Goal: Transaction & Acquisition: Purchase product/service

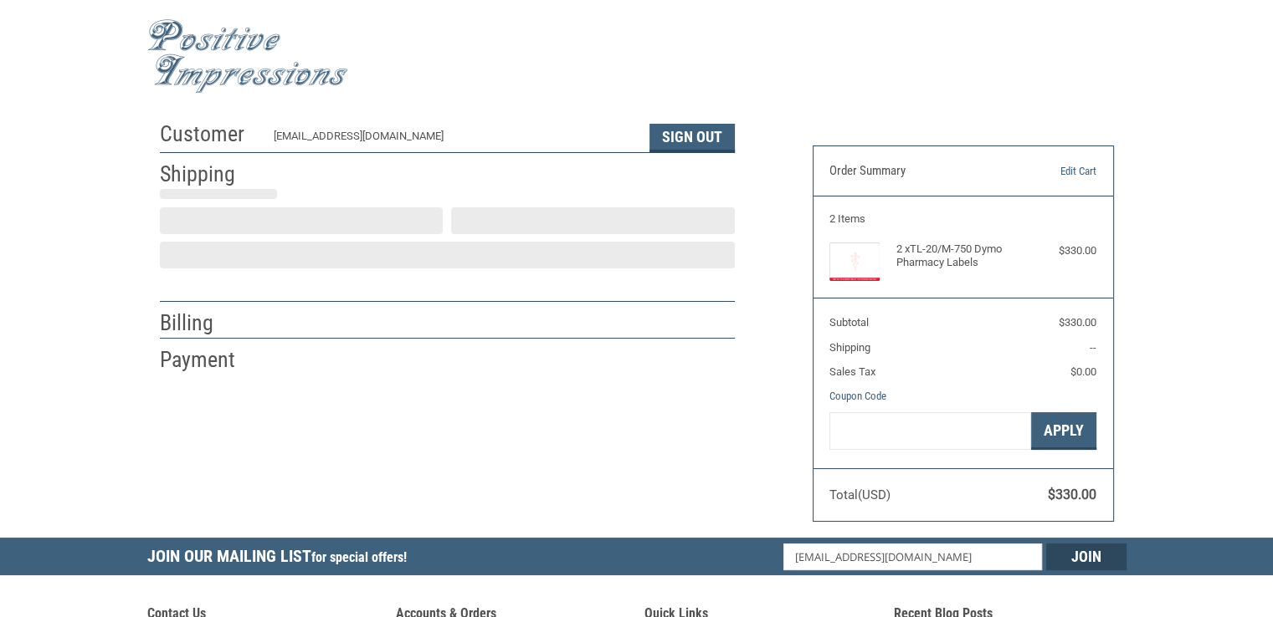
scroll to position [29, 0]
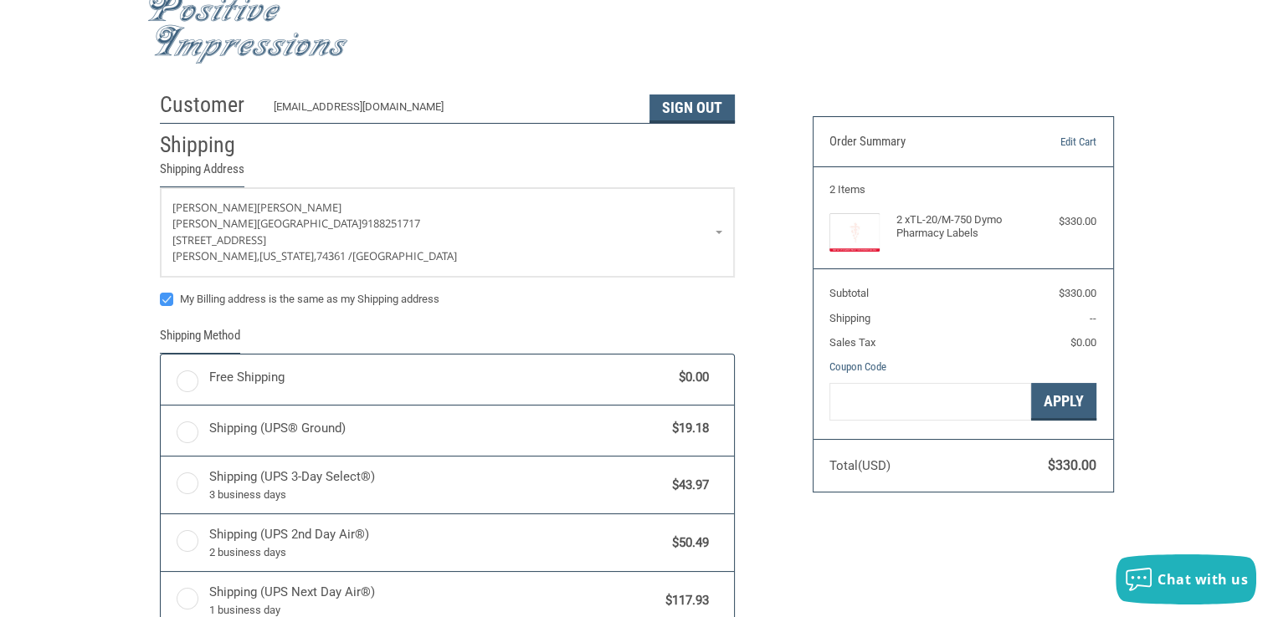
radio input "true"
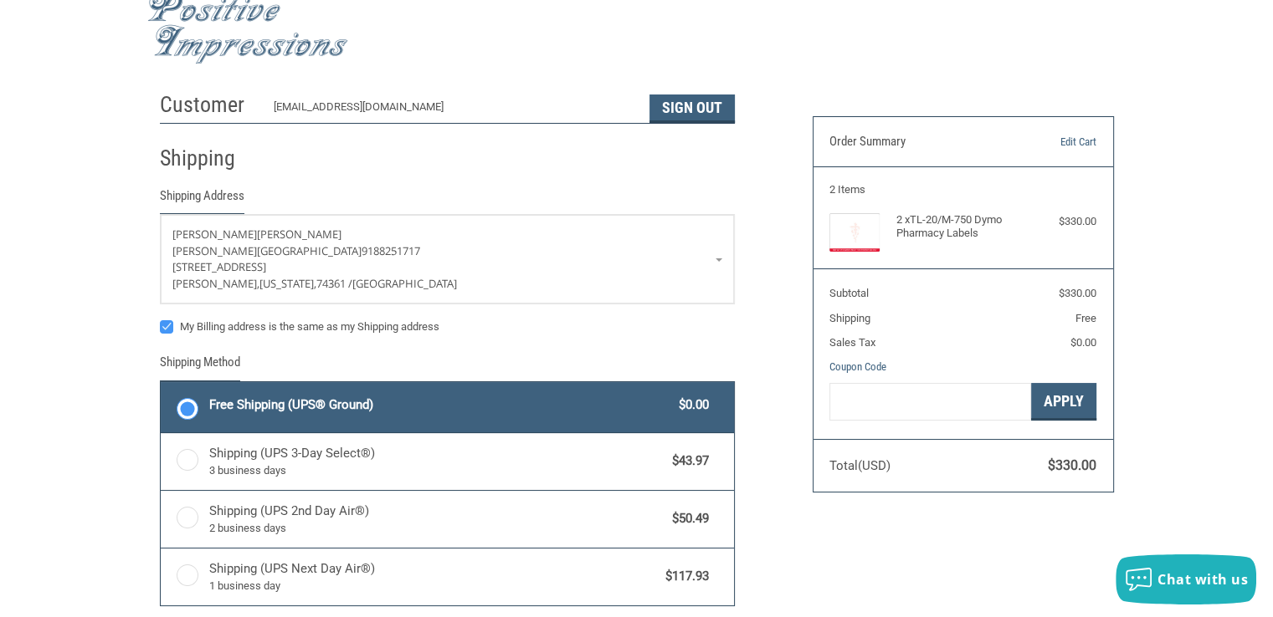
click at [166, 324] on label "My Billing address is the same as my Shipping address" at bounding box center [447, 326] width 575 height 13
click at [161, 320] on input "My Billing address is the same as my Shipping address" at bounding box center [160, 319] width 1 height 1
checkbox input "false"
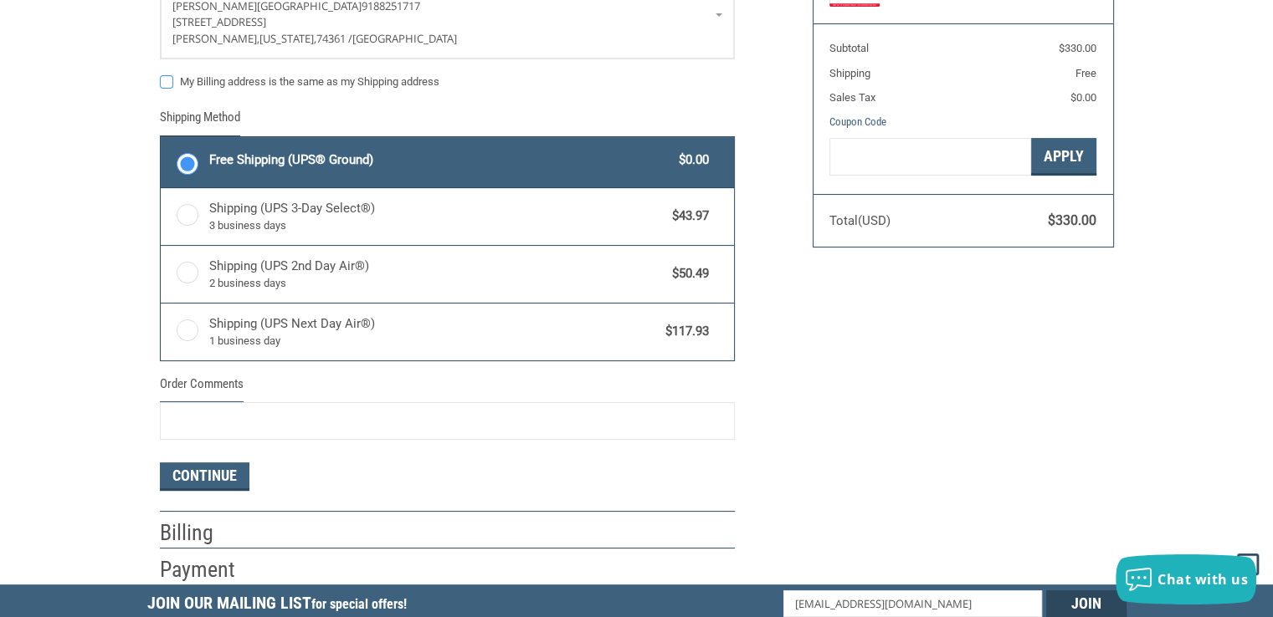
scroll to position [364, 0]
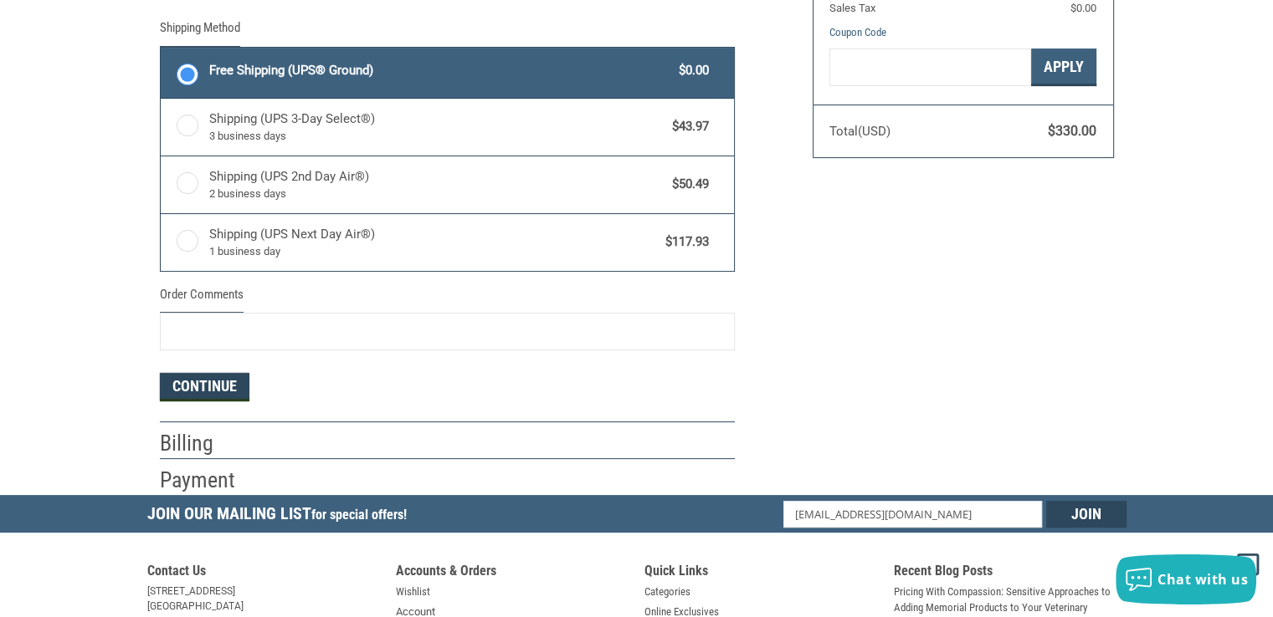
click at [218, 382] on button "Continue" at bounding box center [205, 387] width 90 height 28
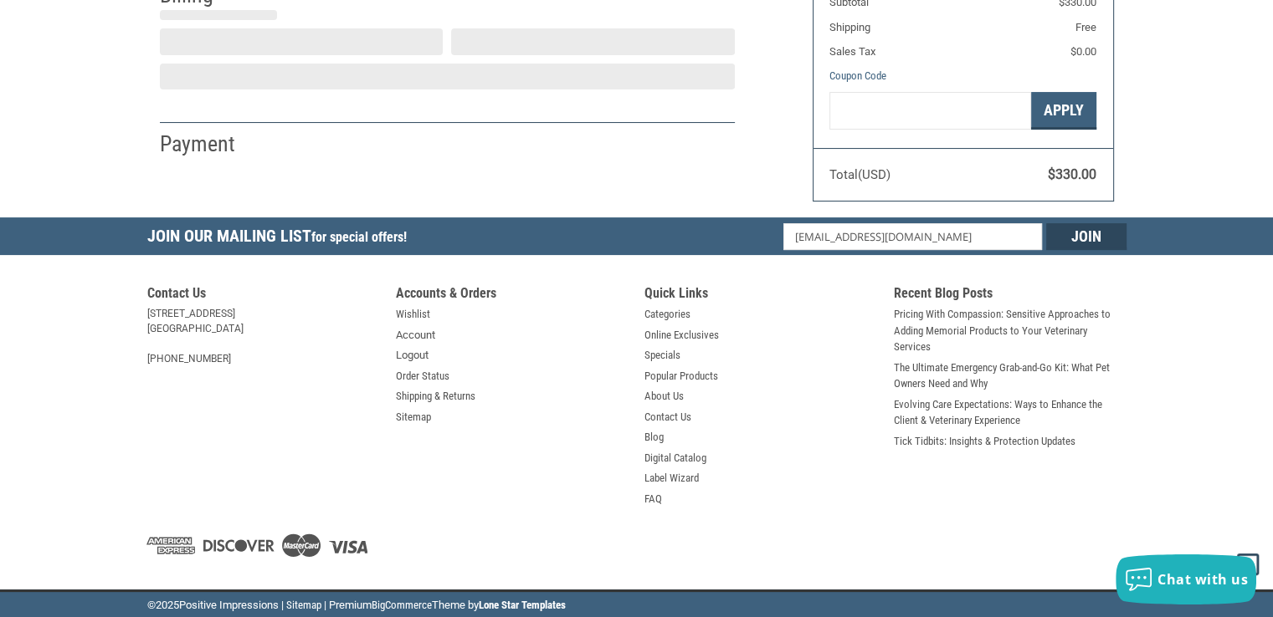
select select "US"
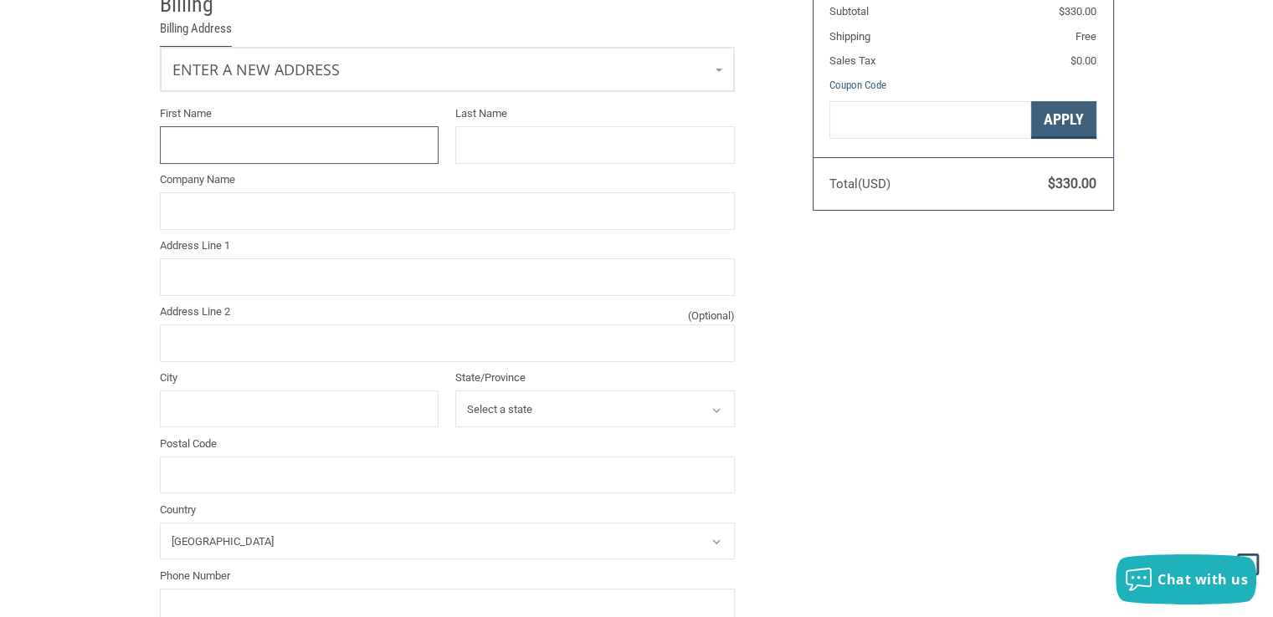
scroll to position [171, 0]
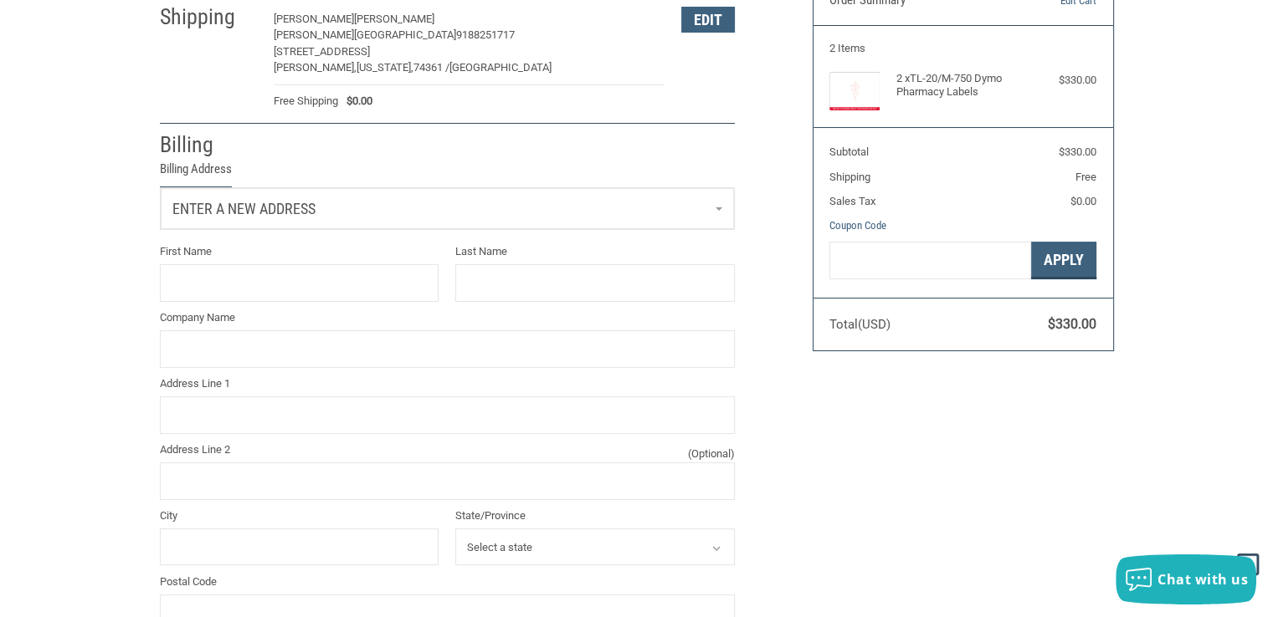
click at [711, 205] on link "Enter a new address" at bounding box center [447, 208] width 573 height 41
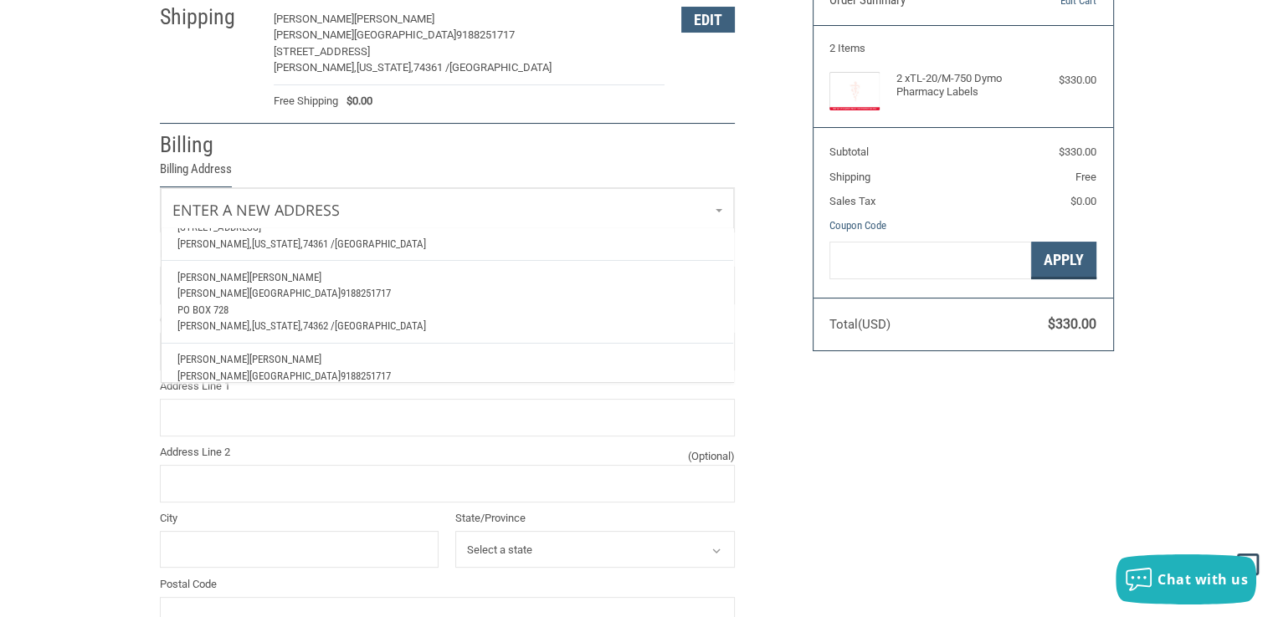
scroll to position [100, 0]
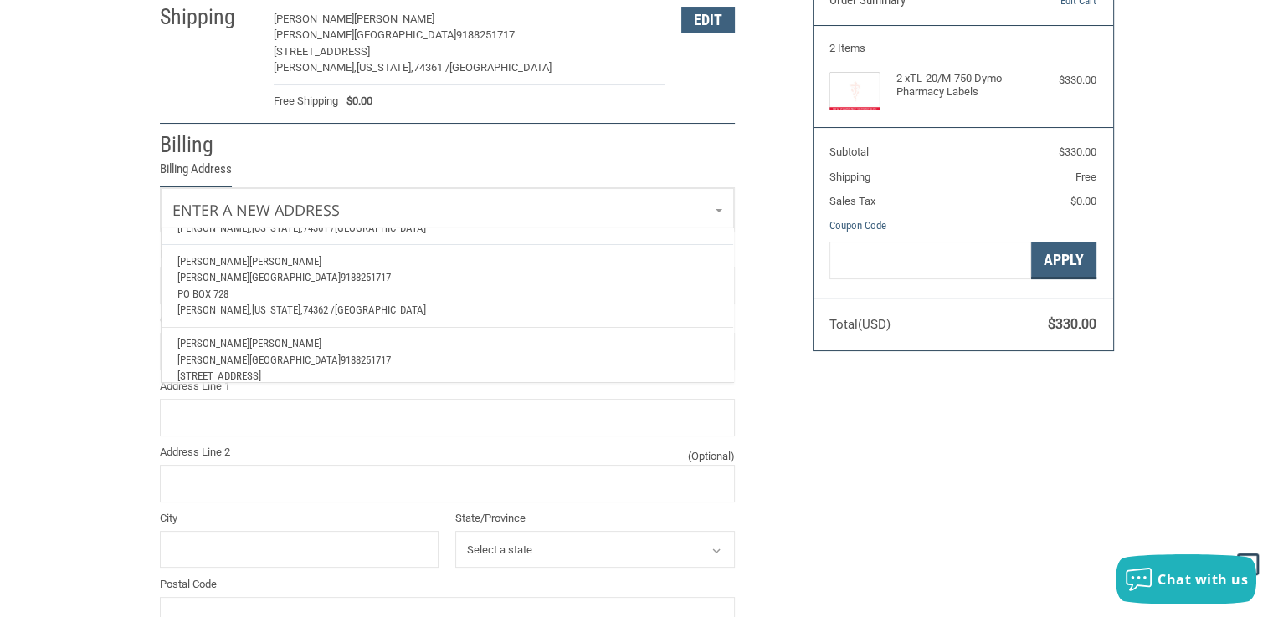
click at [401, 286] on p "PO Box 728" at bounding box center [446, 294] width 539 height 17
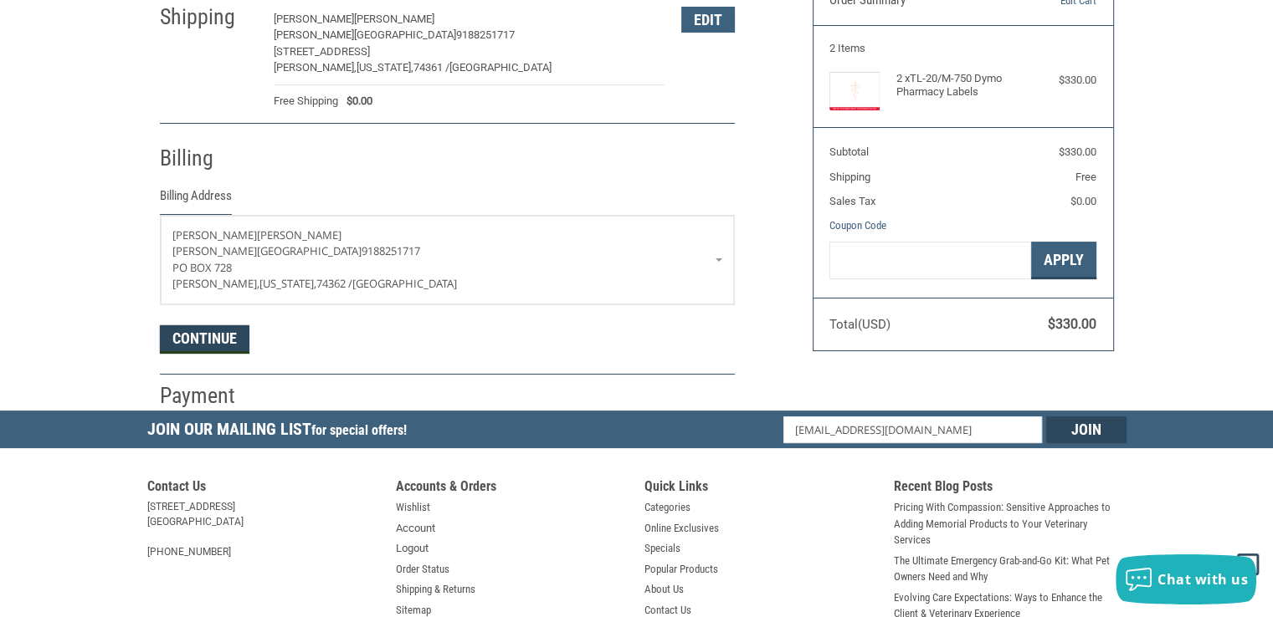
click at [205, 335] on button "Continue" at bounding box center [205, 339] width 90 height 28
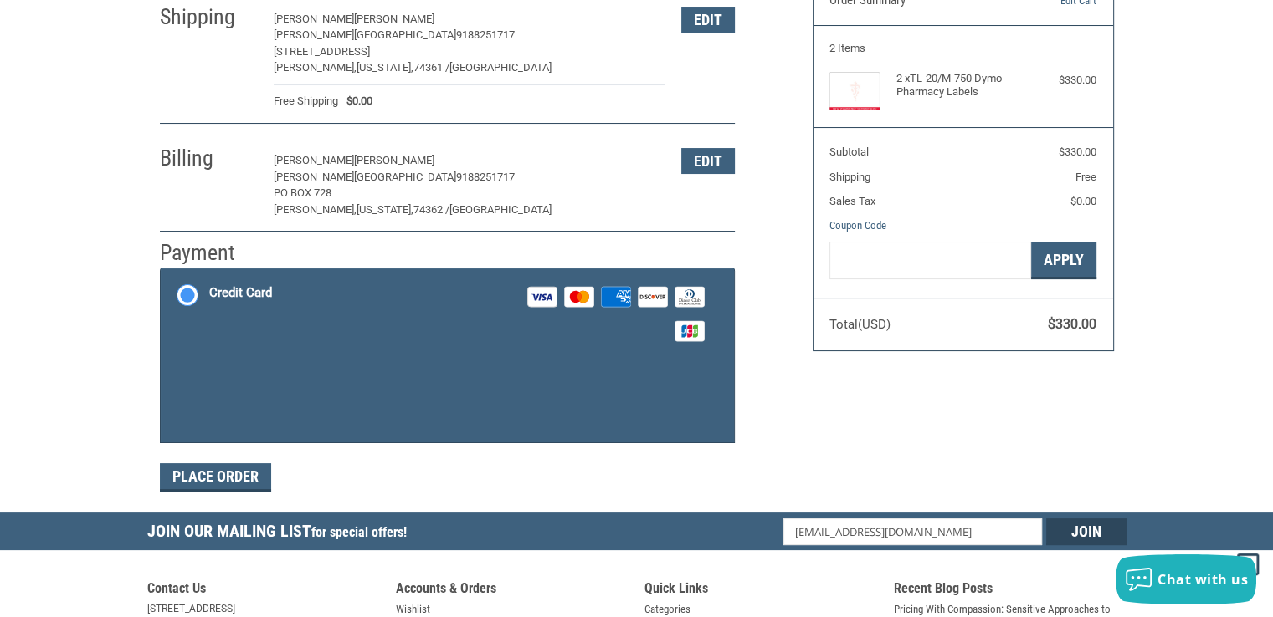
scroll to position [278, 0]
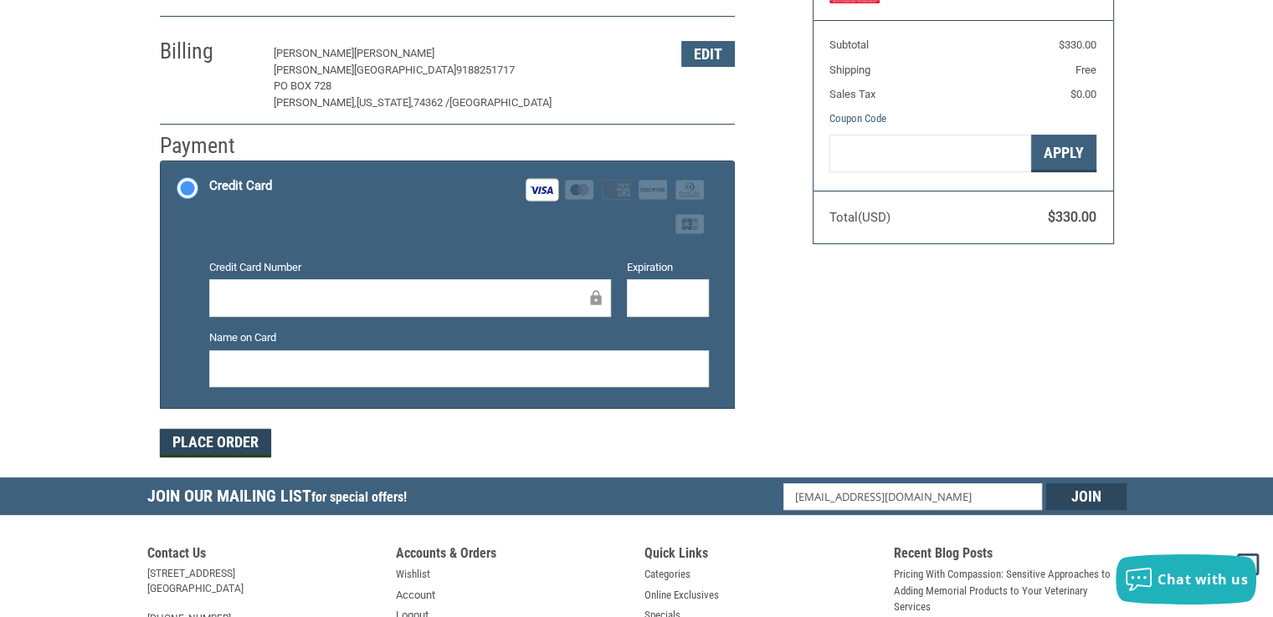
click at [206, 446] on button "Place Order" at bounding box center [215, 443] width 111 height 28
